Goal: Task Accomplishment & Management: Manage account settings

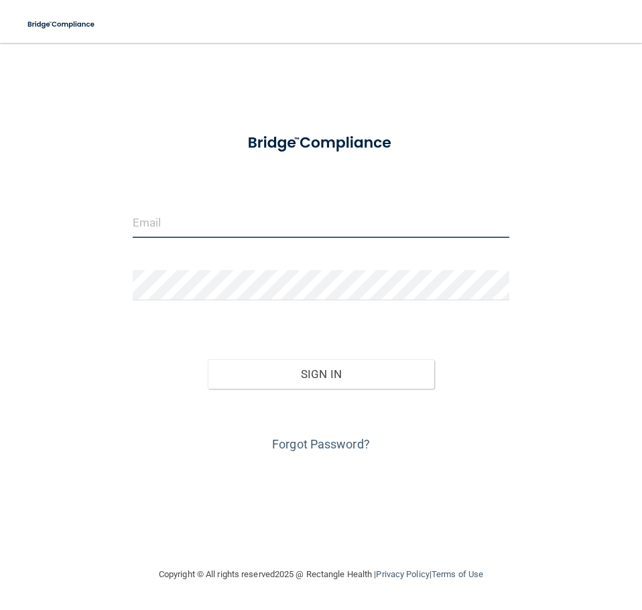
click at [220, 230] on input "email" at bounding box center [321, 223] width 377 height 30
click at [208, 359] on button "Sign In" at bounding box center [321, 374] width 226 height 30
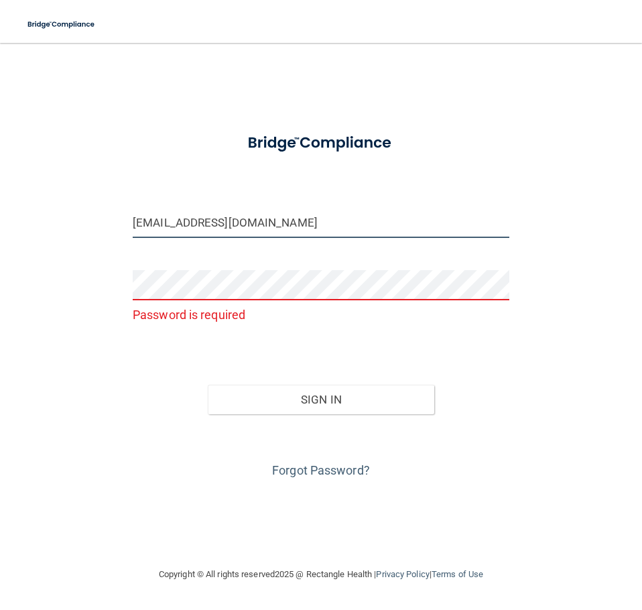
type input "[EMAIL_ADDRESS][DOMAIN_NAME]"
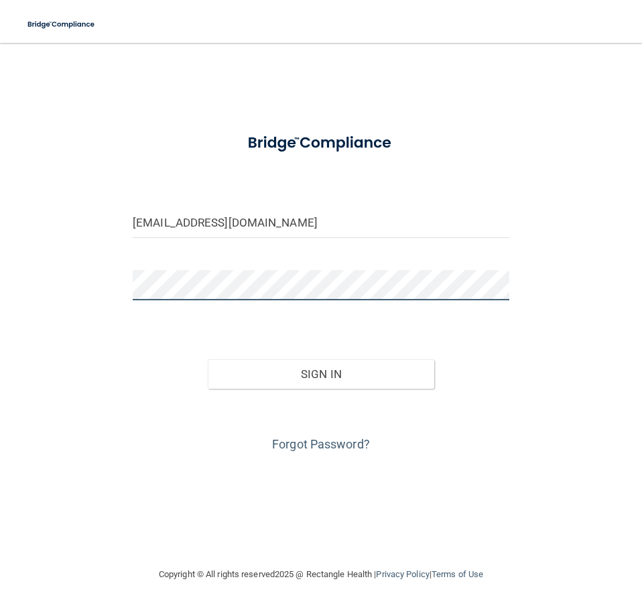
click at [208, 359] on button "Sign In" at bounding box center [321, 374] width 226 height 30
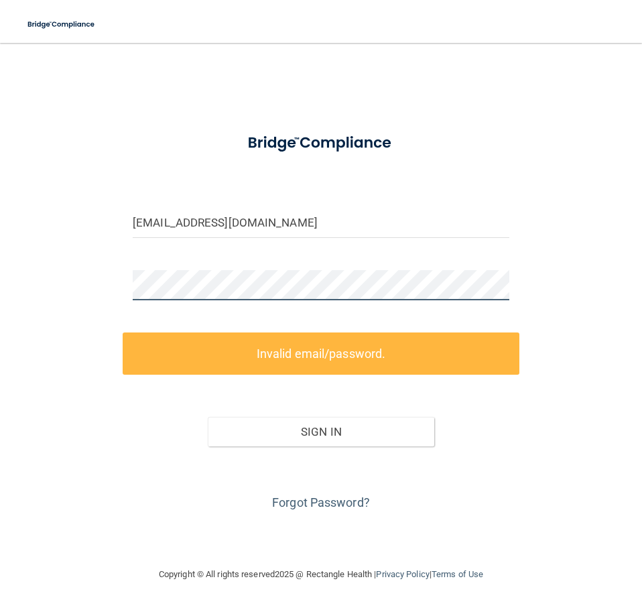
click at [46, 319] on div "[EMAIL_ADDRESS][DOMAIN_NAME] Invalid email/password. You don't have permission …" at bounding box center [321, 304] width 589 height 497
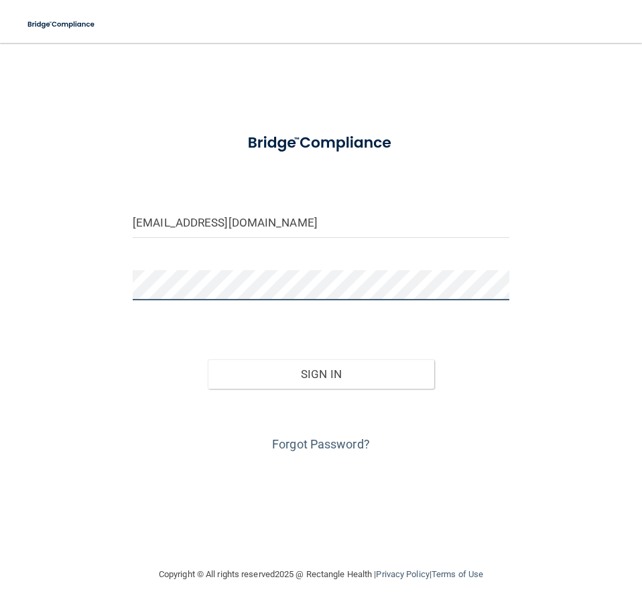
click at [208, 359] on button "Sign In" at bounding box center [321, 374] width 226 height 30
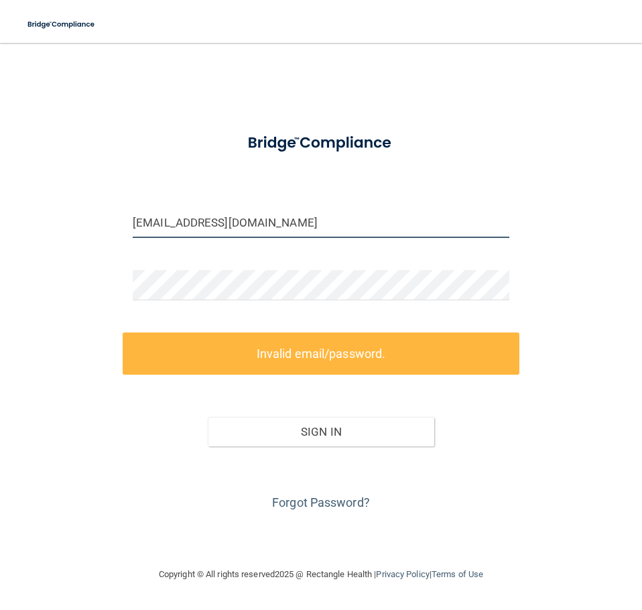
drag, startPoint x: 312, startPoint y: 227, endPoint x: 91, endPoint y: 232, distance: 221.3
click at [91, 232] on div "brooklynhall1012@gmail.com Invalid email/password. You don't have permission to…" at bounding box center [321, 304] width 589 height 497
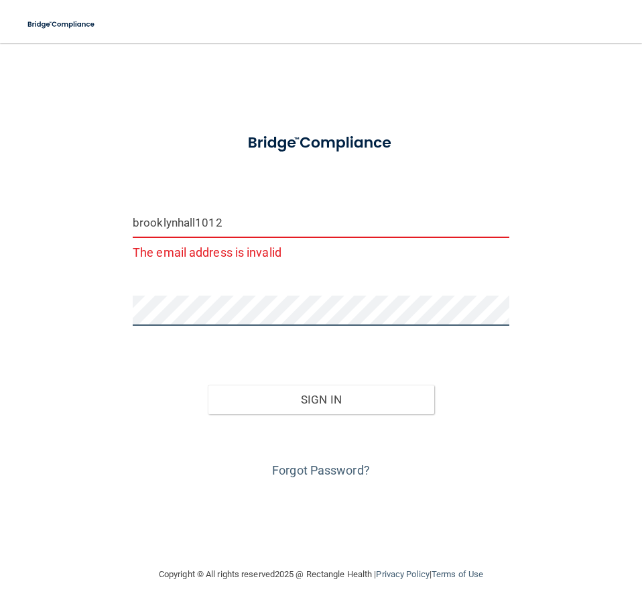
click at [208, 385] on button "Sign In" at bounding box center [321, 400] width 226 height 30
click at [237, 234] on input "brooklynhall1012" at bounding box center [321, 223] width 377 height 30
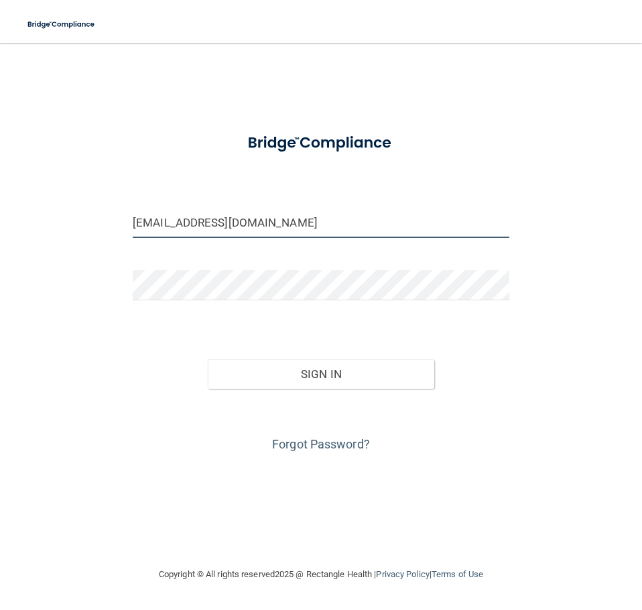
type input "[EMAIL_ADDRESS][DOMAIN_NAME]"
click at [208, 359] on button "Sign In" at bounding box center [321, 374] width 226 height 30
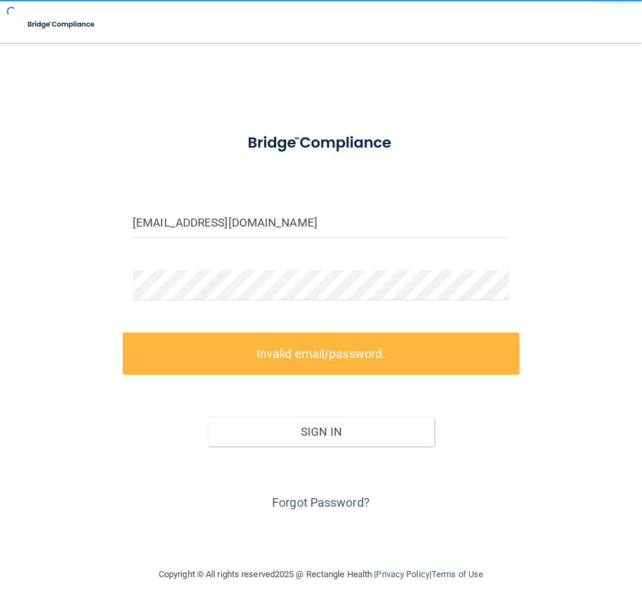
click at [292, 369] on label "Invalid email/password." at bounding box center [321, 354] width 397 height 42
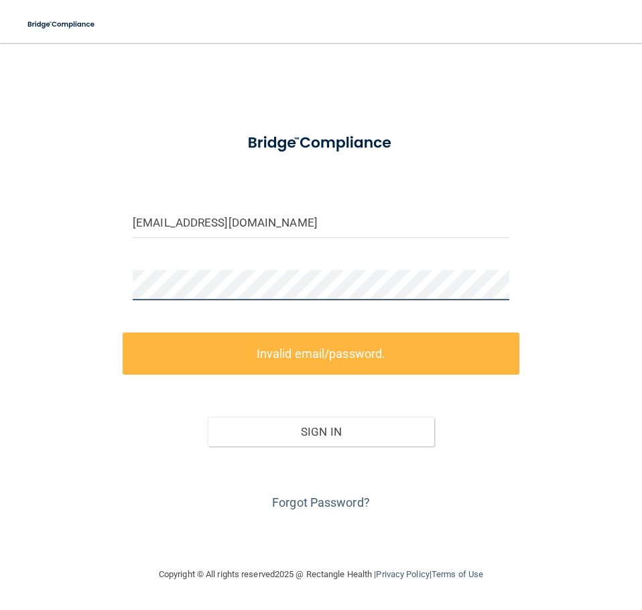
click at [11, 303] on main "brooklynhall1012@gmail.com Invalid email/password. You don't have permission to…" at bounding box center [321, 326] width 642 height 567
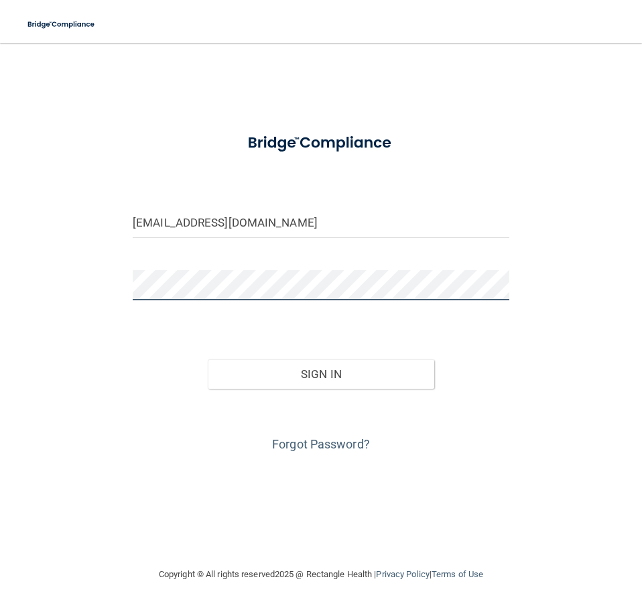
click at [208, 359] on button "Sign In" at bounding box center [321, 374] width 226 height 30
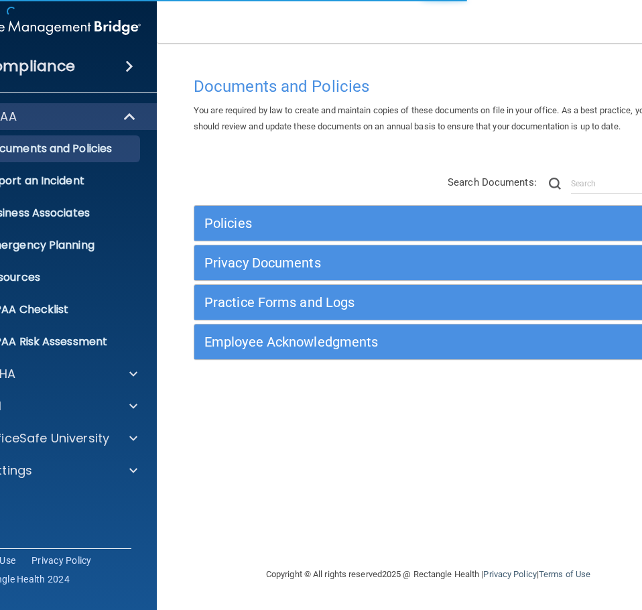
click at [344, 27] on nav "Toggle navigation Brooklyn Hall brooklynhall1012@gmail.com Manage My Enterprise…" at bounding box center [428, 21] width 543 height 43
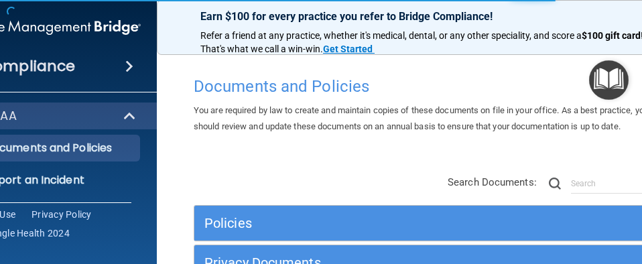
click at [359, 118] on div "You are required by law to create and maintain copies of these documents on fil…" at bounding box center [428, 119] width 489 height 32
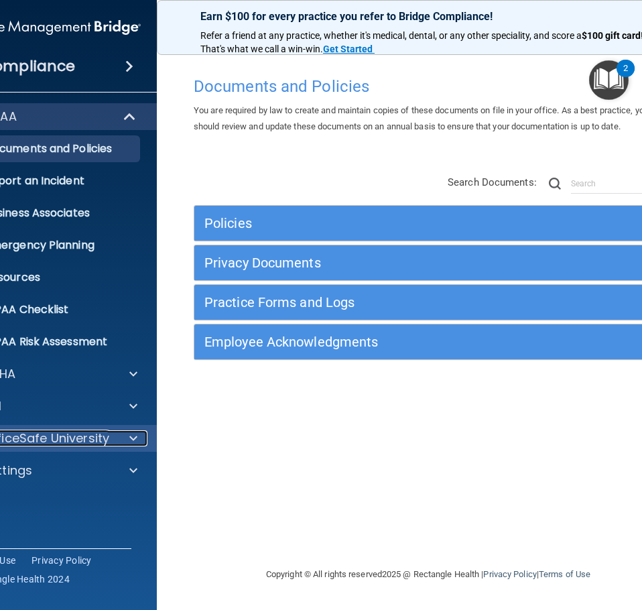
click at [124, 430] on div at bounding box center [132, 438] width 34 height 16
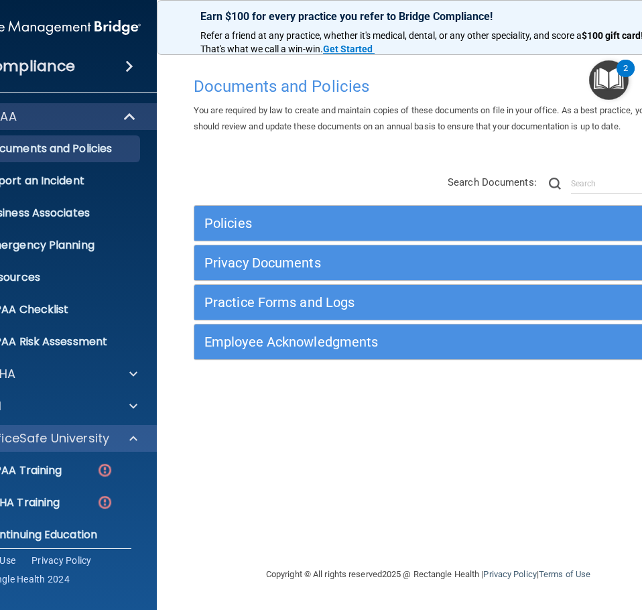
click at [123, 429] on div "OfficeSafe University" at bounding box center [49, 438] width 215 height 27
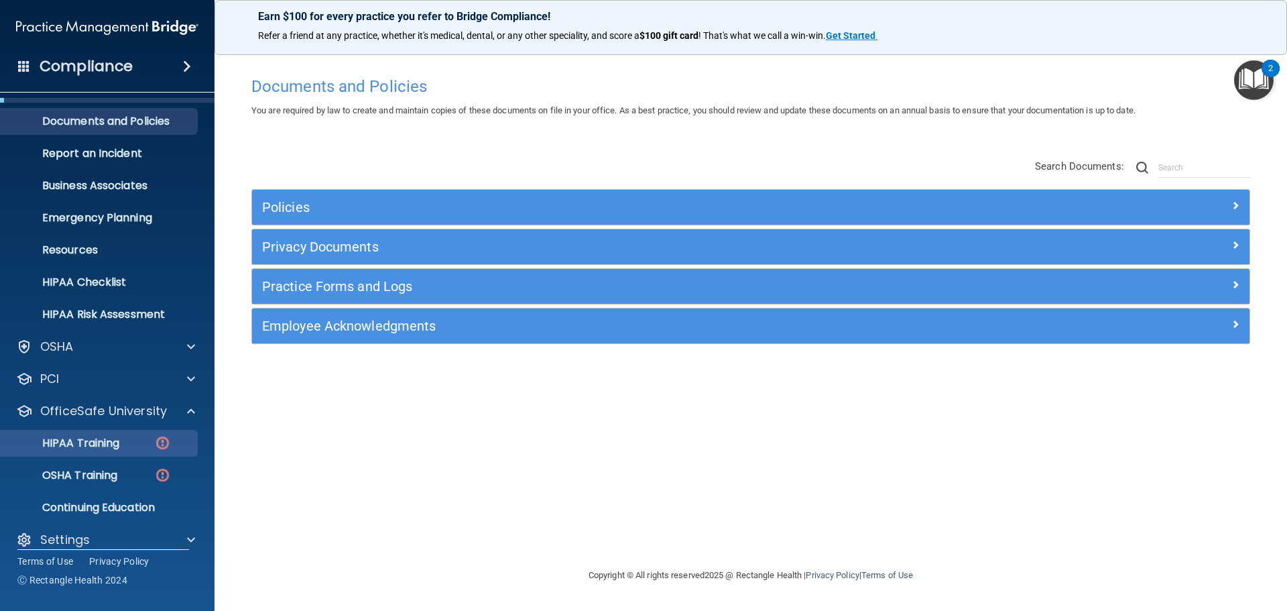
scroll to position [42, 0]
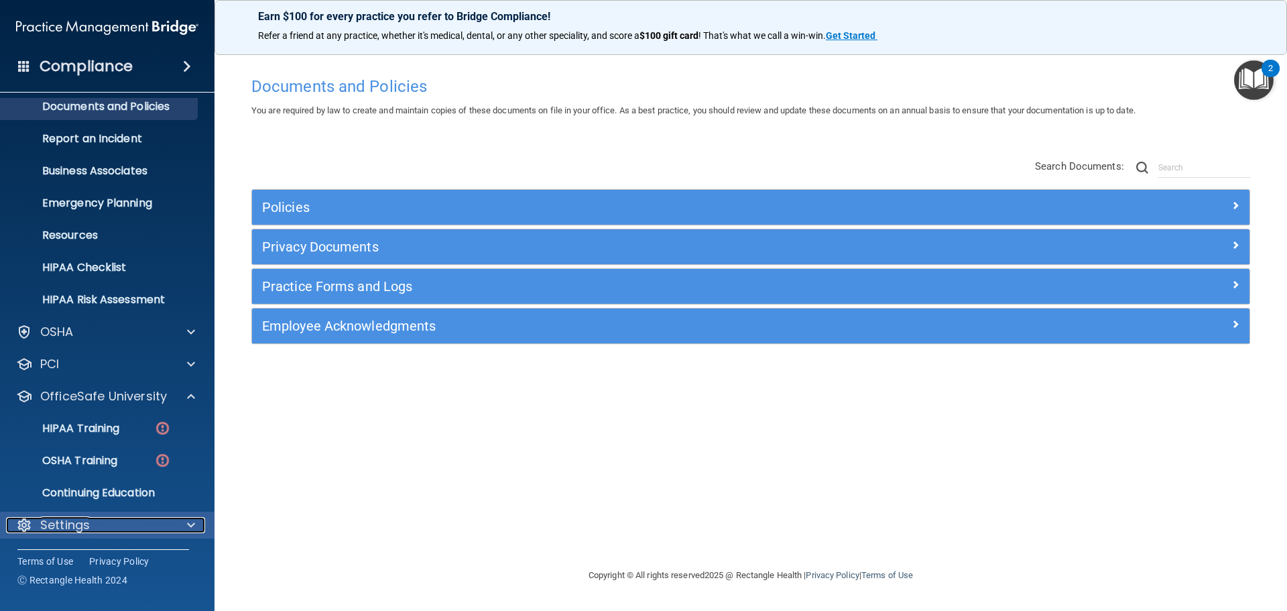
click at [83, 526] on p "Settings" at bounding box center [65, 525] width 50 height 16
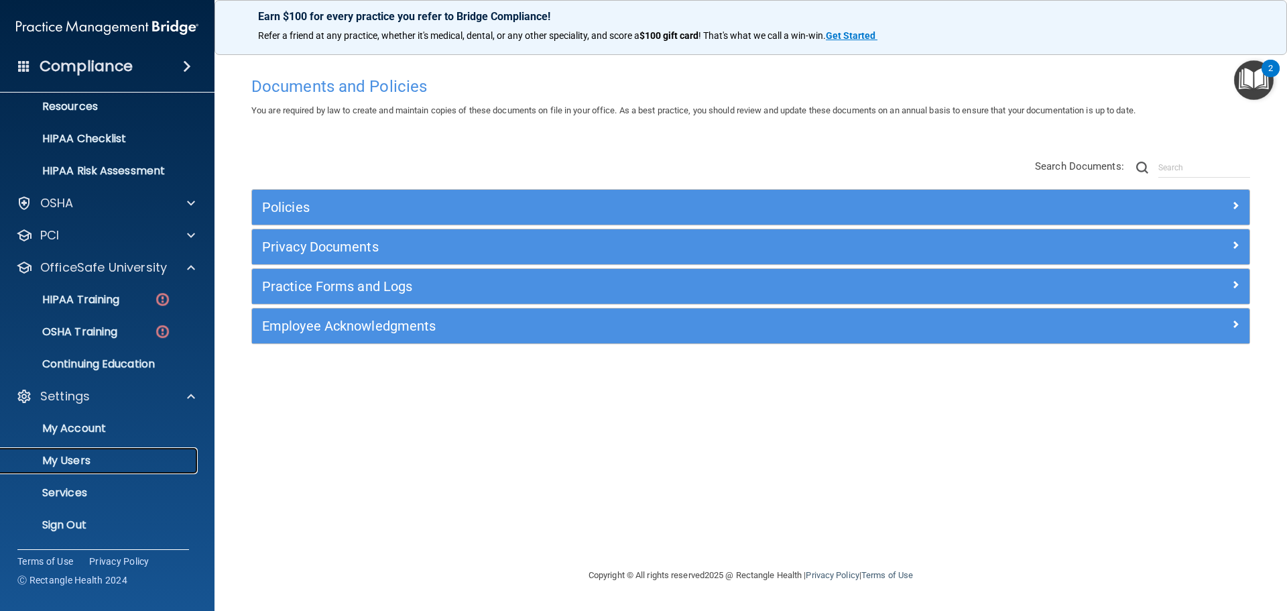
click at [92, 463] on p "My Users" at bounding box center [100, 460] width 183 height 13
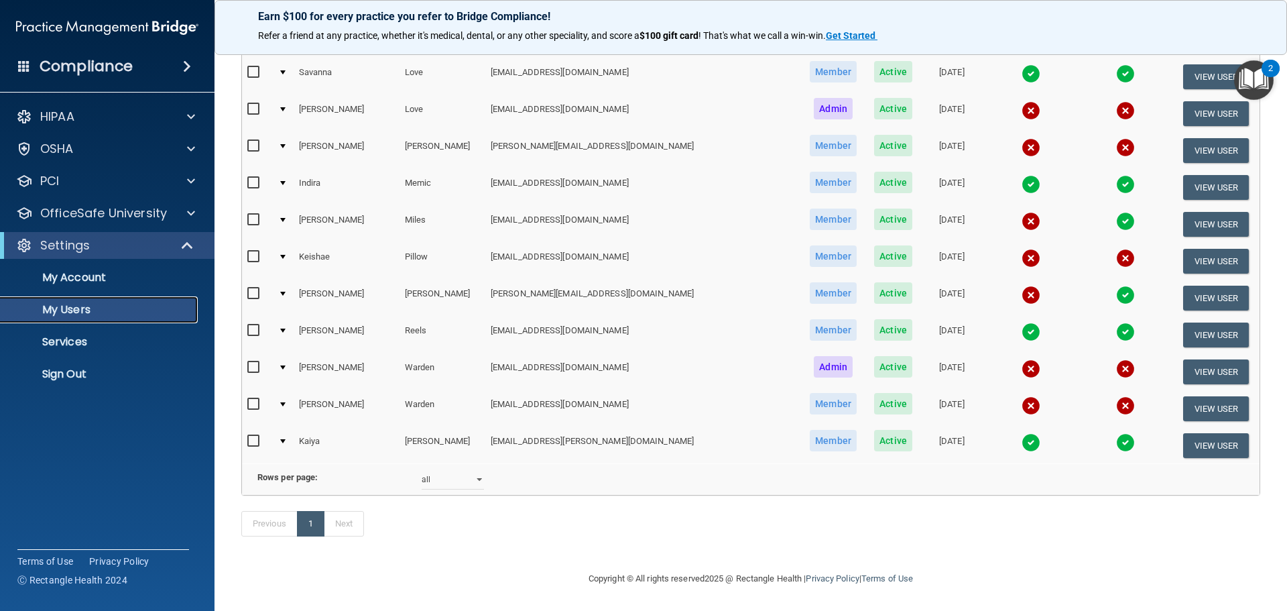
scroll to position [499, 0]
click at [257, 399] on input "checkbox" at bounding box center [254, 404] width 15 height 11
checkbox input "false"
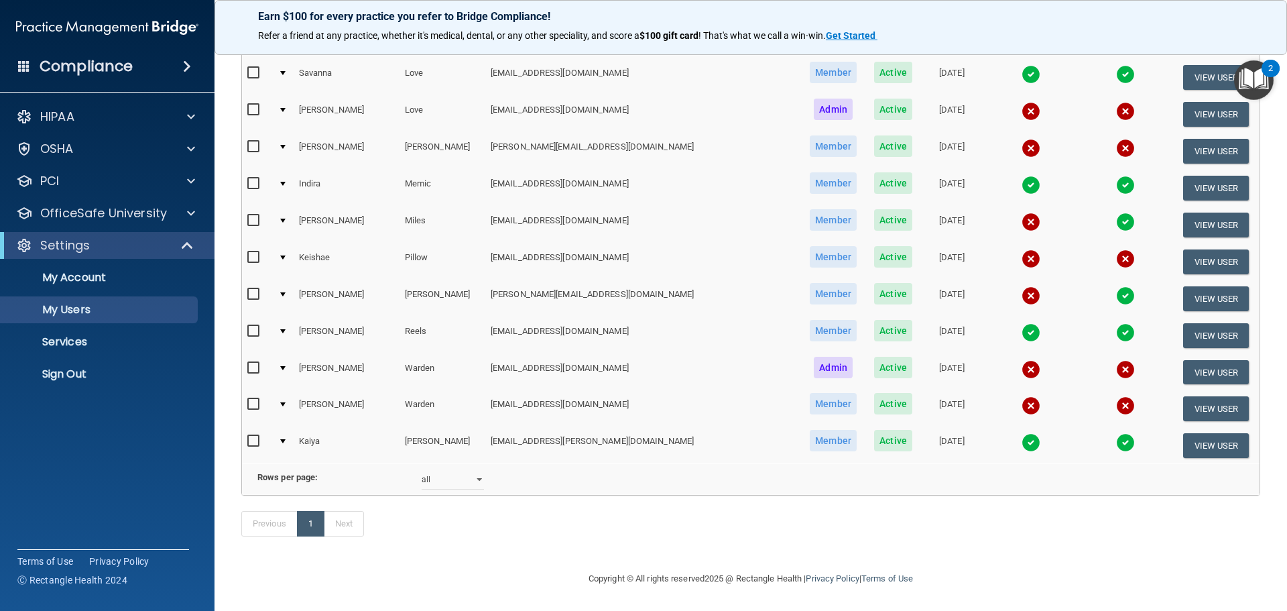
scroll to position [498, 0]
click at [642, 392] on td "View User" at bounding box center [1216, 408] width 87 height 37
click at [642, 396] on button "View User" at bounding box center [1216, 408] width 66 height 25
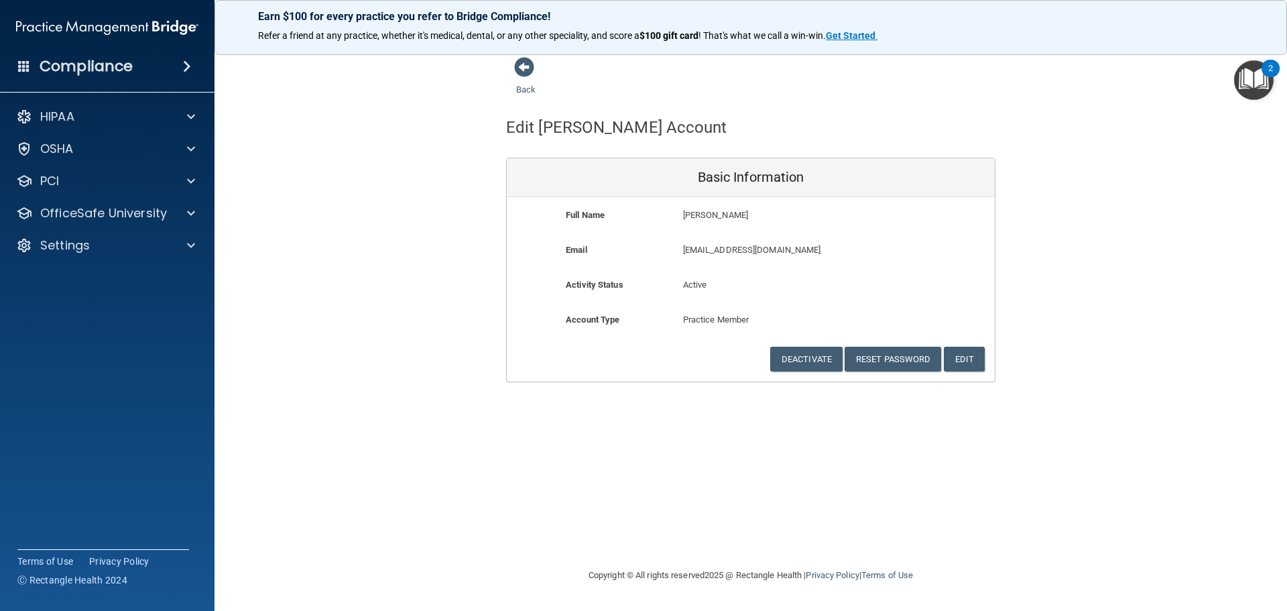
drag, startPoint x: 920, startPoint y: 127, endPoint x: 794, endPoint y: 103, distance: 128.5
click at [642, 131] on div "Edit Trent's Account" at bounding box center [751, 127] width 510 height 33
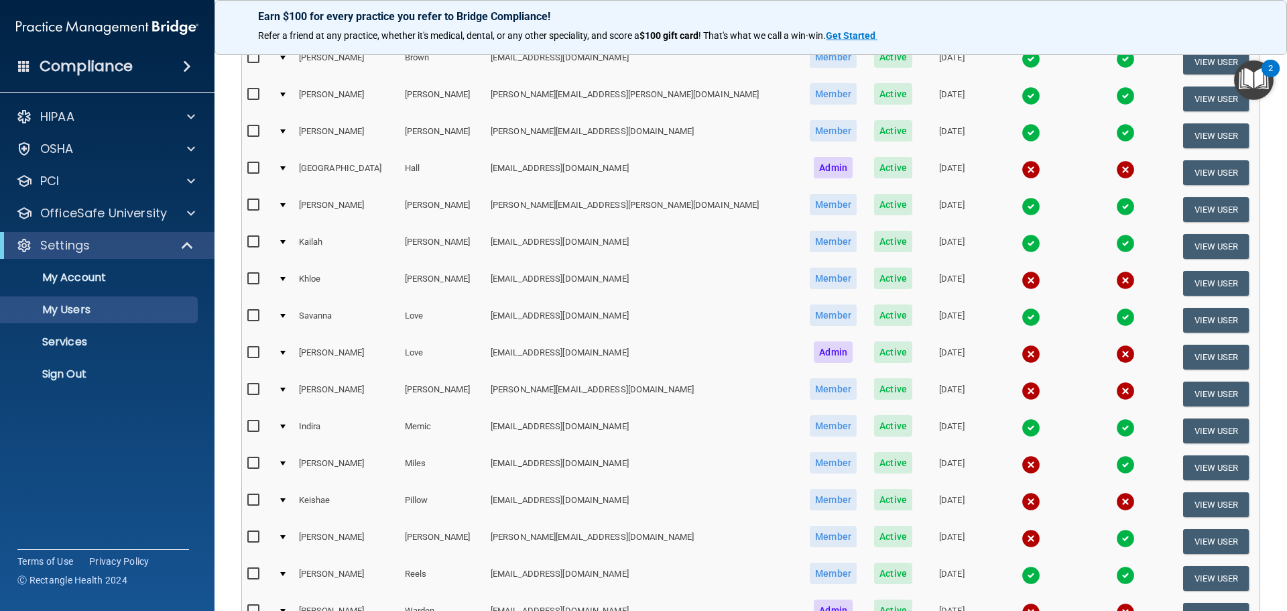
scroll to position [231, 0]
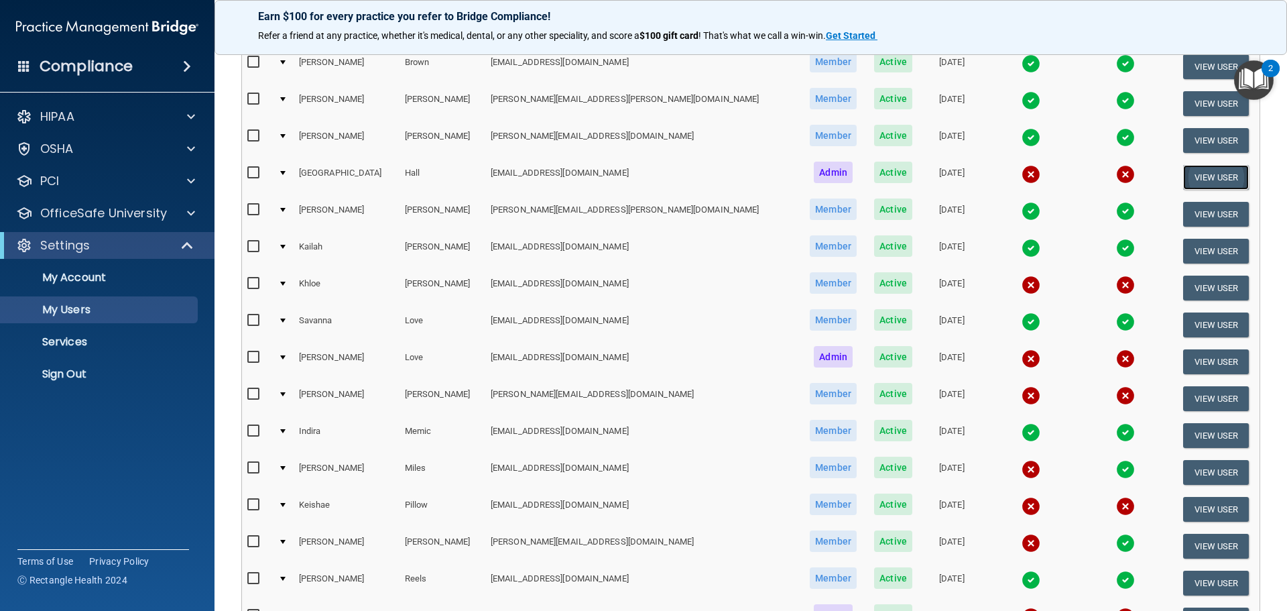
click at [642, 170] on button "View User" at bounding box center [1216, 177] width 66 height 25
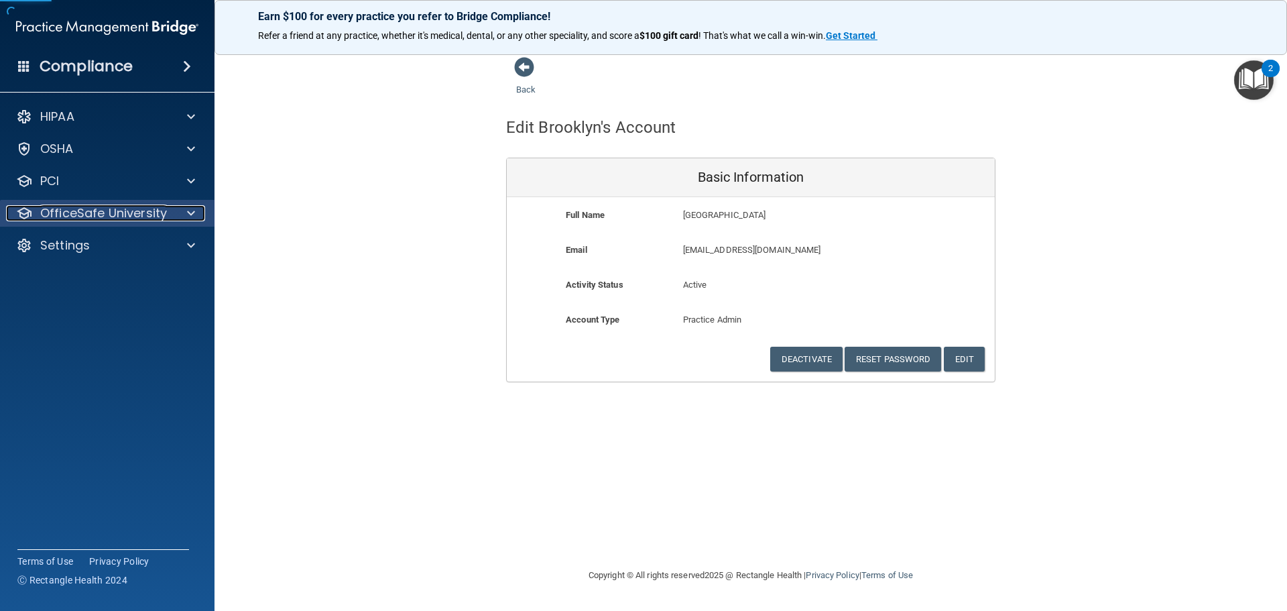
click at [93, 221] on p "OfficeSafe University" at bounding box center [103, 213] width 127 height 16
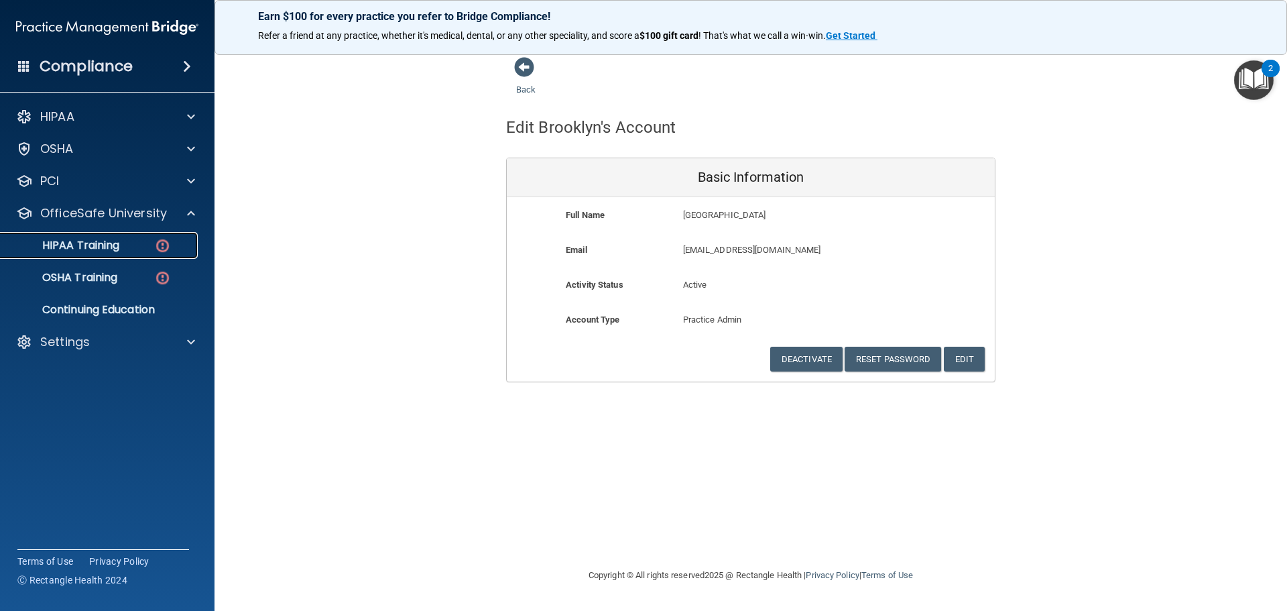
click at [89, 256] on link "HIPAA Training" at bounding box center [92, 245] width 211 height 27
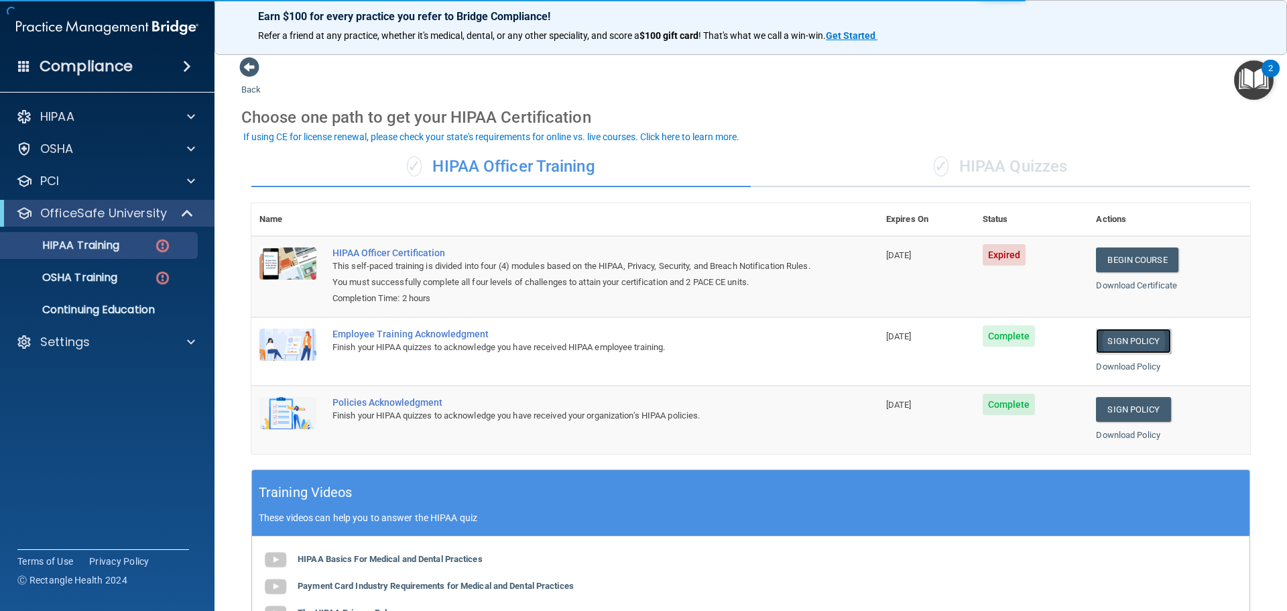
click at [642, 343] on link "Sign Policy" at bounding box center [1133, 341] width 74 height 25
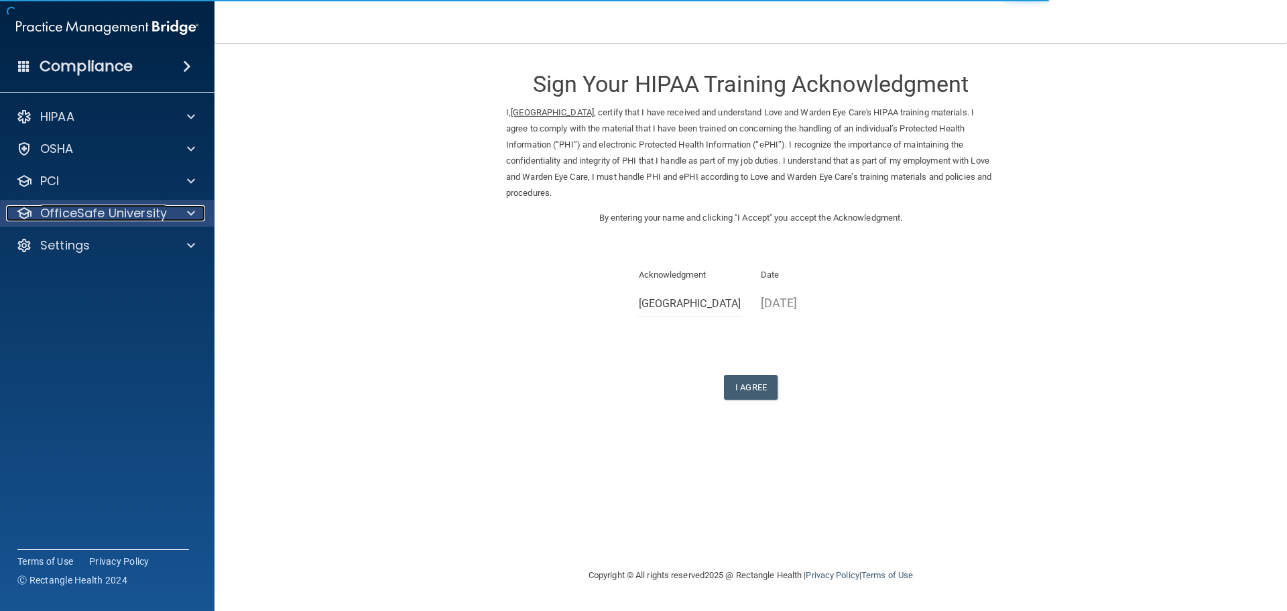
click at [93, 208] on p "OfficeSafe University" at bounding box center [103, 213] width 127 height 16
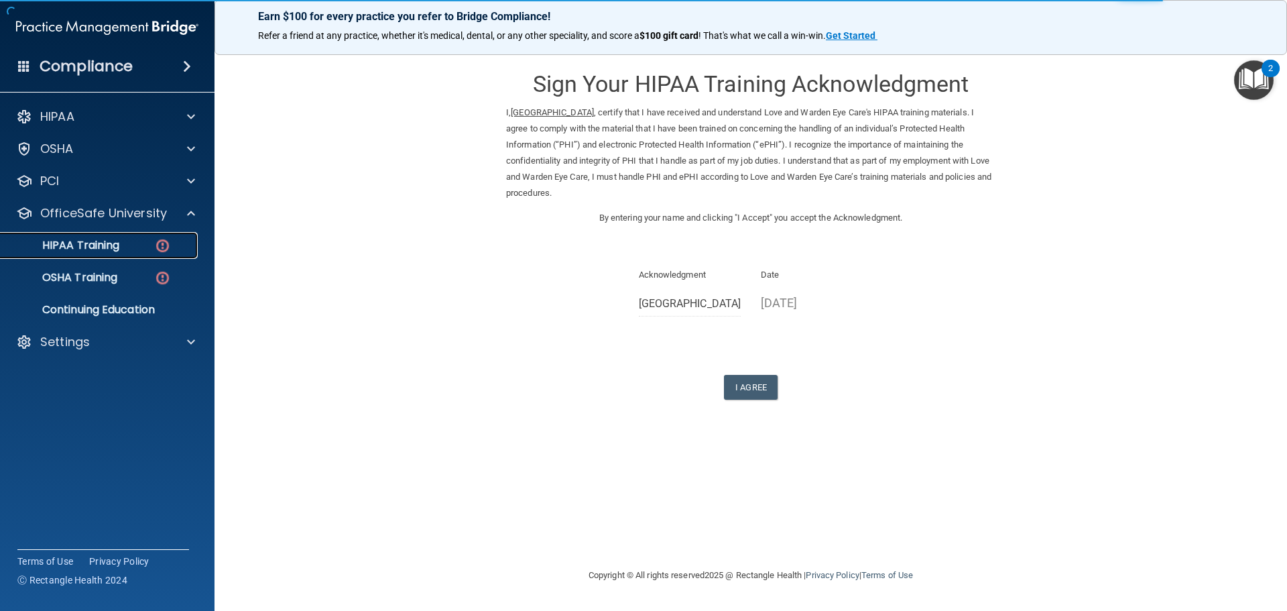
click at [117, 243] on p "HIPAA Training" at bounding box center [64, 245] width 111 height 13
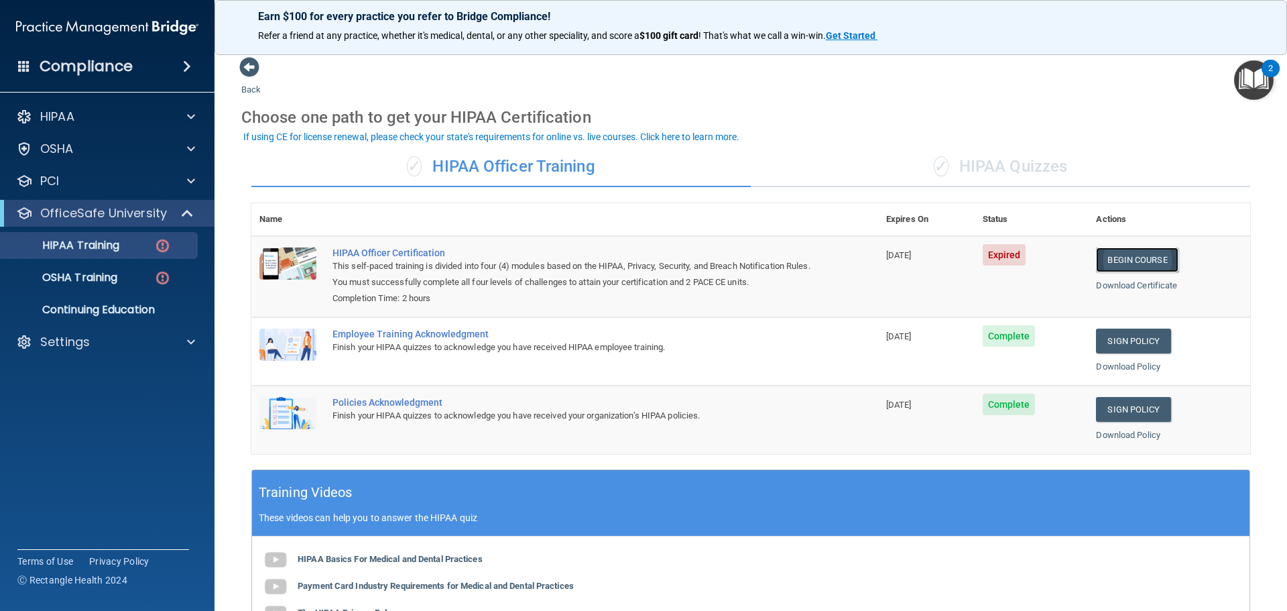
click at [1119, 267] on link "Begin Course" at bounding box center [1137, 259] width 82 height 25
click at [115, 281] on p "OSHA Training" at bounding box center [63, 277] width 109 height 13
